Goal: Information Seeking & Learning: Learn about a topic

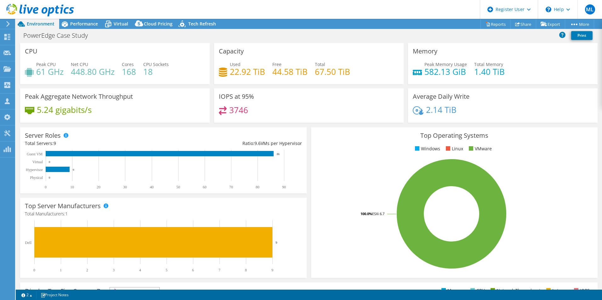
select select "USD"
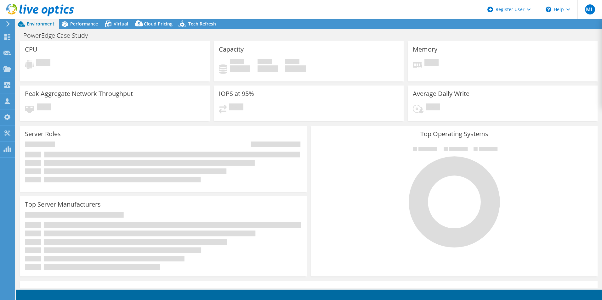
select select "USD"
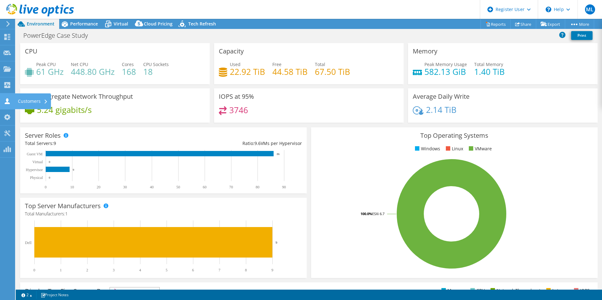
click at [35, 103] on div "Customers" at bounding box center [33, 102] width 36 height 16
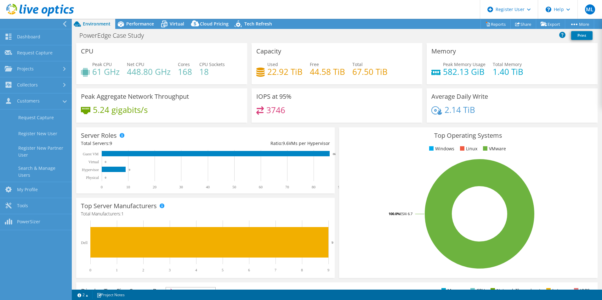
click at [66, 24] on icon at bounding box center [64, 24] width 5 height 6
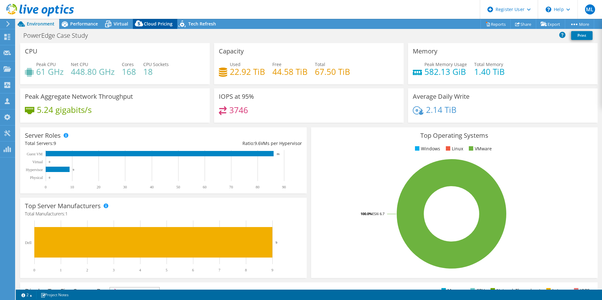
click at [146, 21] on span "Cloud Pricing" at bounding box center [158, 24] width 29 height 6
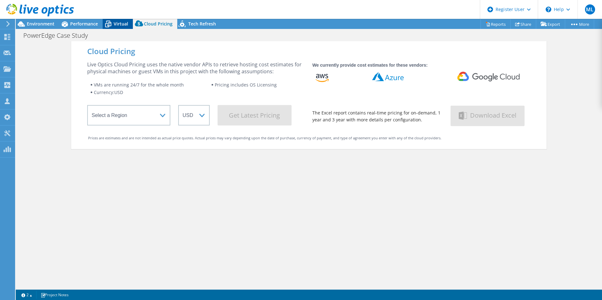
click at [117, 25] on span "Virtual" at bounding box center [121, 24] width 14 height 6
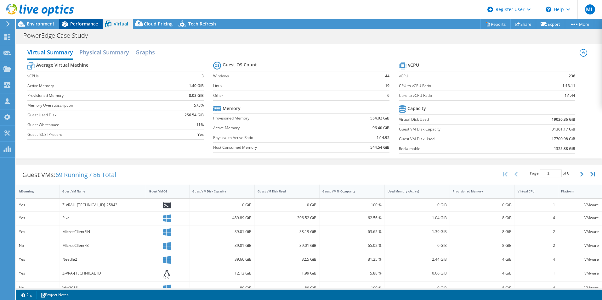
click at [71, 26] on span "Performance" at bounding box center [84, 24] width 28 height 6
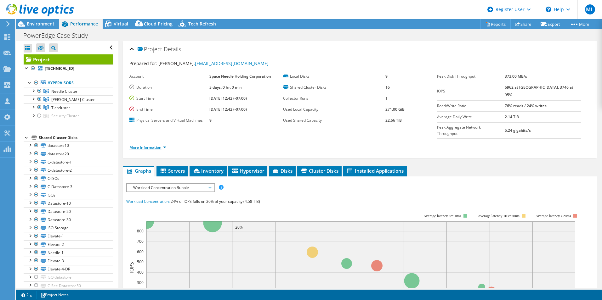
click at [157, 145] on link "More Information" at bounding box center [147, 147] width 37 height 5
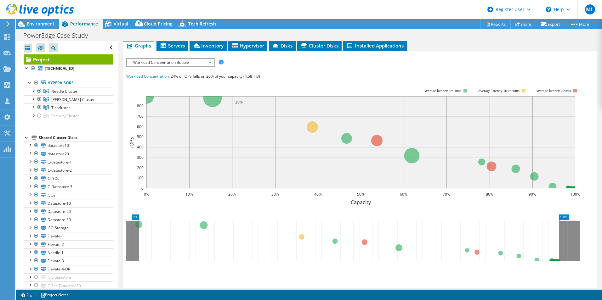
scroll to position [255, 0]
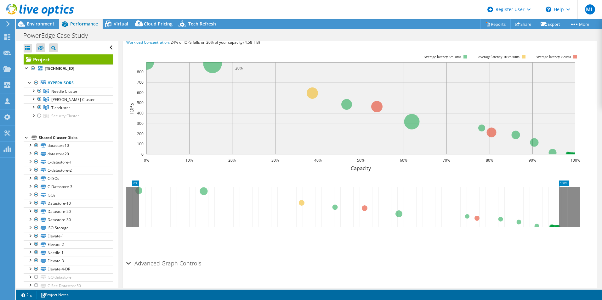
click at [129, 257] on div "Advanced Graph Controls" at bounding box center [360, 264] width 468 height 14
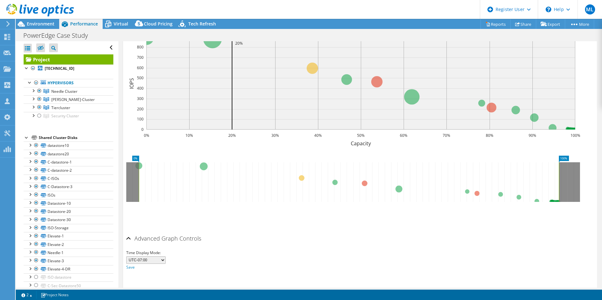
scroll to position [280, 0]
click at [126, 225] on section "IOPS Disk Throughput IO Size Latency Queue Depth CPU Percentage Memory Page Fau…" at bounding box center [360, 141] width 474 height 298
click at [130, 232] on div "Advanced Graph Controls" at bounding box center [360, 239] width 468 height 14
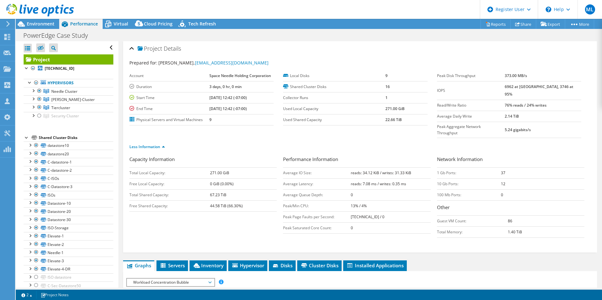
scroll to position [0, 0]
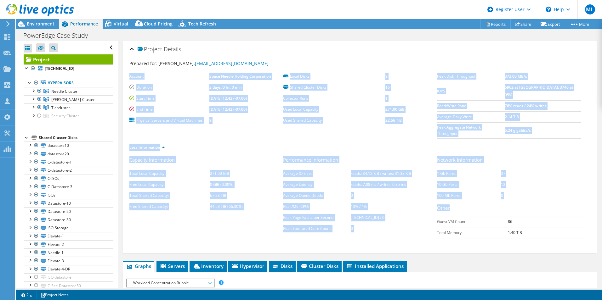
drag, startPoint x: 320, startPoint y: 60, endPoint x: 549, endPoint y: 240, distance: 290.9
click at [549, 240] on div "Project Details Prepared for: Mitchel Deeks, mitcheld@spaceneedle.com Account S…" at bounding box center [360, 147] width 474 height 212
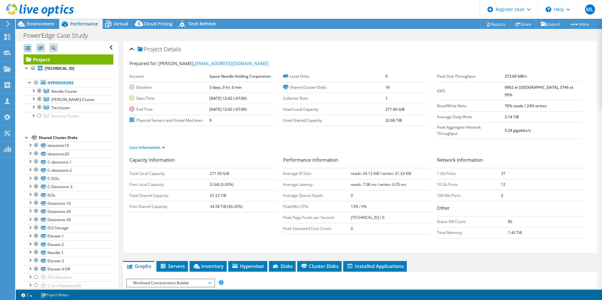
drag, startPoint x: 549, startPoint y: 240, endPoint x: 543, endPoint y: 232, distance: 10.1
click at [545, 233] on div "Capacity Information Total Local Capacity: 271.00 GiB Free Local Capacity: 0 Gi…" at bounding box center [359, 203] width 461 height 95
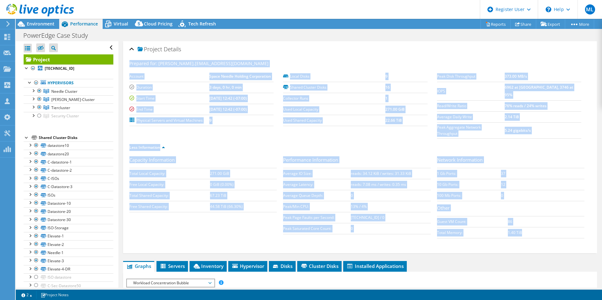
drag, startPoint x: 529, startPoint y: 223, endPoint x: 126, endPoint y: 60, distance: 434.5
click at [126, 60] on div "Project Details Prepared for: Mitchel Deeks, mitcheld@spaceneedle.com Account S…" at bounding box center [360, 147] width 474 height 212
drag, startPoint x: 126, startPoint y: 60, endPoint x: 528, endPoint y: 209, distance: 429.2
click at [528, 209] on div "Project Details Prepared for: Mitchel Deeks, mitcheld@spaceneedle.com Account S…" at bounding box center [360, 147] width 474 height 212
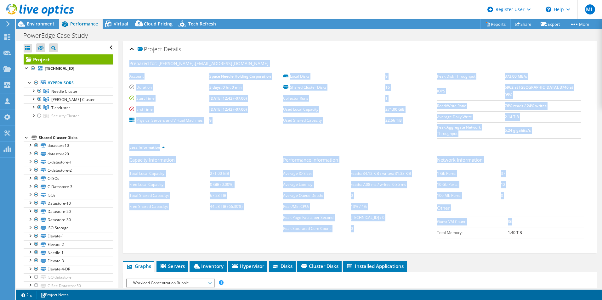
drag, startPoint x: 528, startPoint y: 209, endPoint x: 534, endPoint y: 211, distance: 5.9
click at [534, 216] on td "86" at bounding box center [546, 221] width 77 height 11
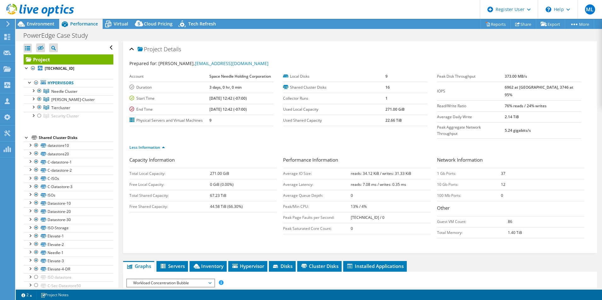
click at [401, 54] on div "Project Details" at bounding box center [359, 50] width 461 height 14
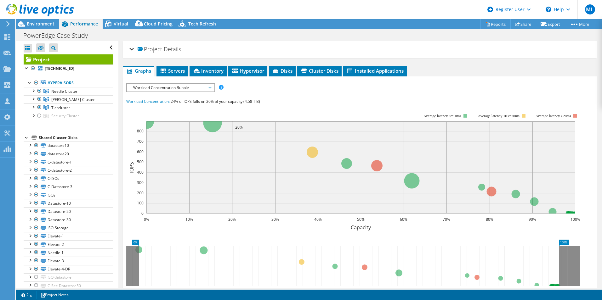
click at [401, 54] on div "Project Details" at bounding box center [359, 50] width 461 height 14
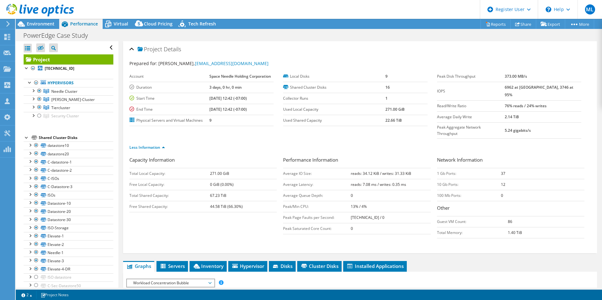
click at [389, 37] on div "PowerEdge Case Study Print" at bounding box center [309, 36] width 586 height 12
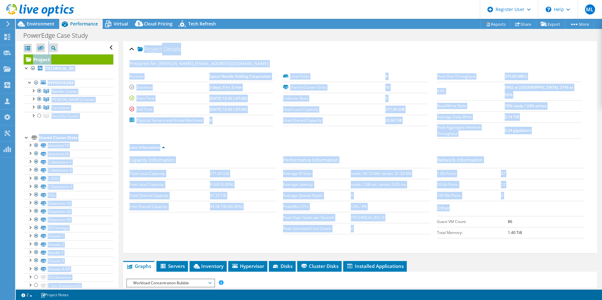
drag, startPoint x: 358, startPoint y: 38, endPoint x: 490, endPoint y: 229, distance: 231.5
click at [490, 229] on div "Project Actions Project Actions Reports Share Export vSAN ReadyNode Sizer" at bounding box center [309, 160] width 586 height 282
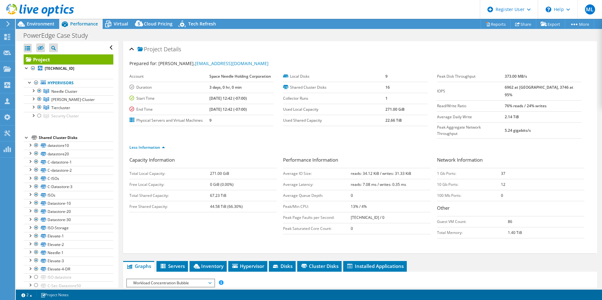
drag, startPoint x: 490, startPoint y: 229, endPoint x: 513, endPoint y: 235, distance: 23.9
click at [513, 235] on div "Capacity Information Total Local Capacity: 271.00 GiB Free Local Capacity: 0 Gi…" at bounding box center [359, 203] width 461 height 95
